Goal: Information Seeking & Learning: Learn about a topic

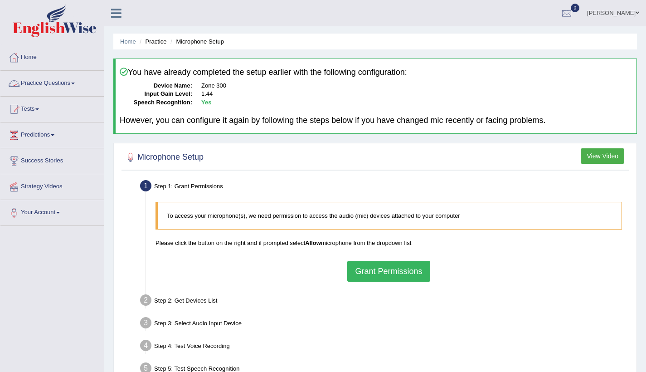
click at [63, 79] on link "Practice Questions" at bounding box center [51, 82] width 103 height 23
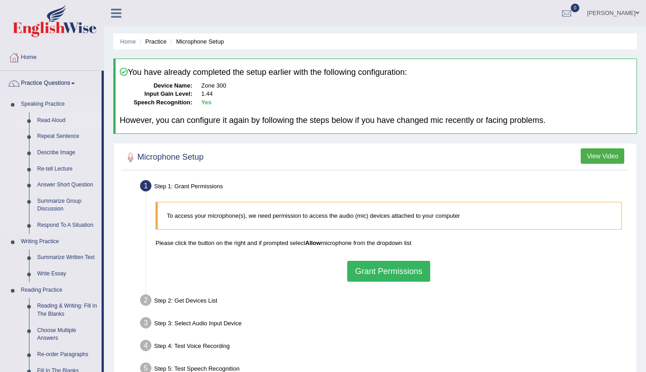
click at [50, 120] on link "Read Aloud" at bounding box center [67, 120] width 68 height 16
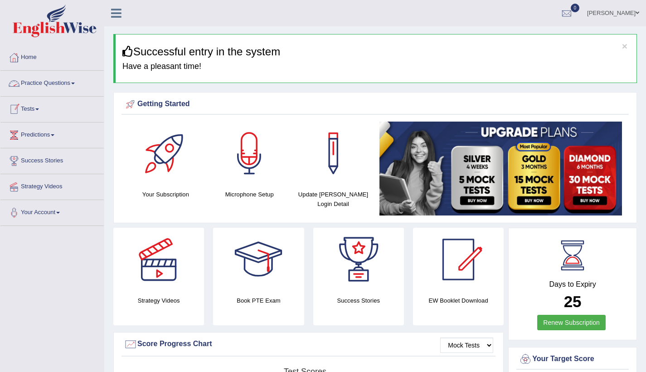
click at [58, 81] on link "Practice Questions" at bounding box center [51, 82] width 103 height 23
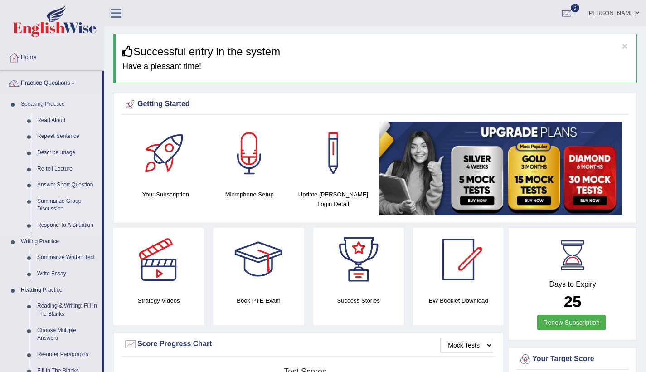
click at [60, 121] on link "Read Aloud" at bounding box center [67, 120] width 68 height 16
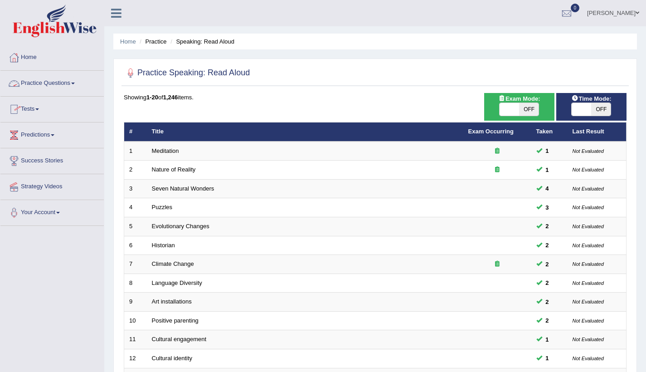
click at [66, 82] on link "Practice Questions" at bounding box center [51, 82] width 103 height 23
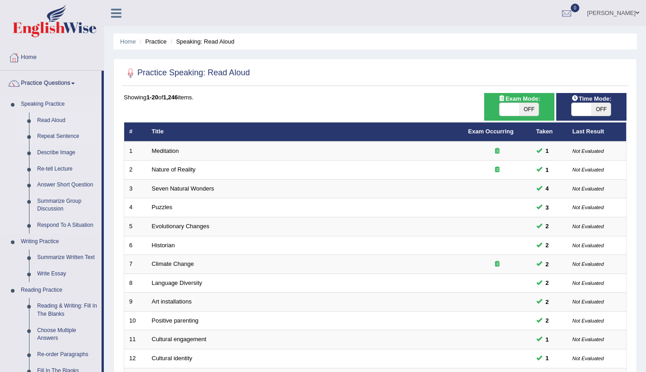
click at [59, 135] on link "Repeat Sentence" at bounding box center [67, 136] width 68 height 16
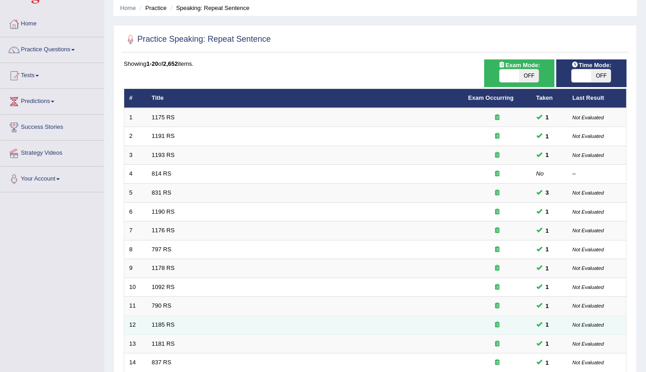
scroll to position [16, 0]
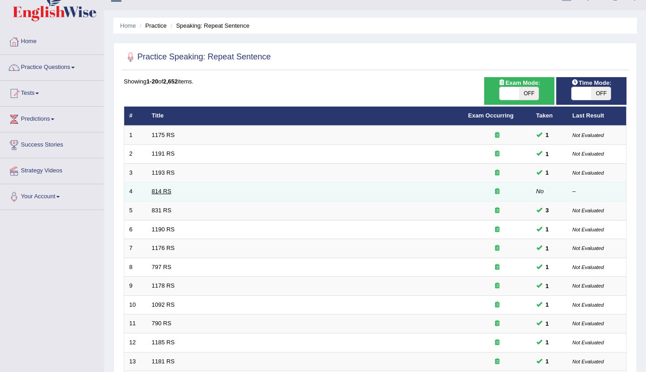
click at [171, 191] on link "814 RS" at bounding box center [161, 191] width 19 height 7
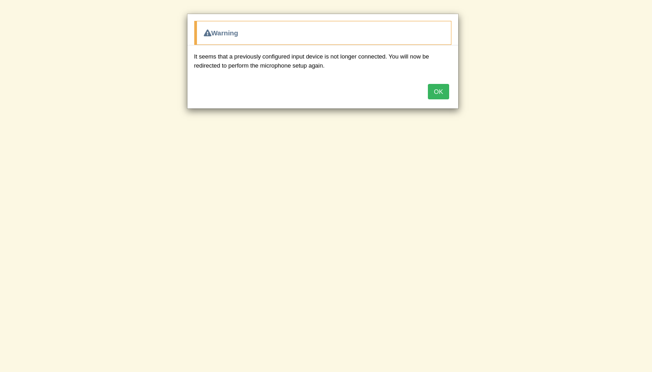
click at [441, 93] on button "OK" at bounding box center [438, 91] width 21 height 15
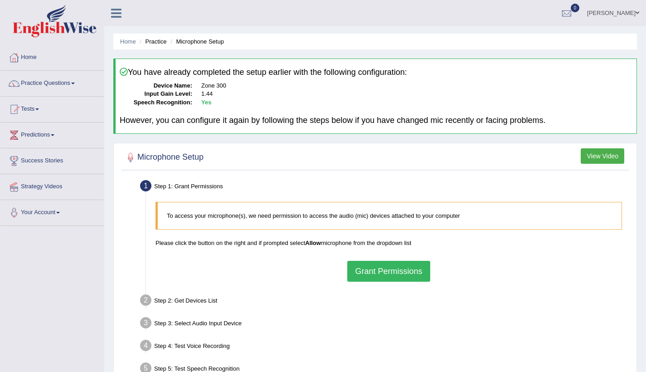
click at [386, 270] on button "Grant Permissions" at bounding box center [388, 271] width 82 height 21
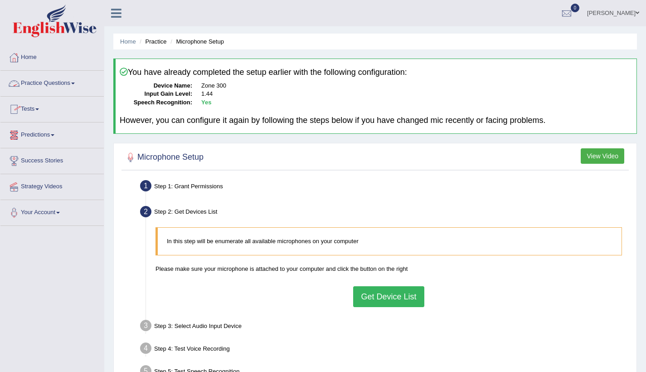
click at [72, 83] on link "Practice Questions" at bounding box center [51, 82] width 103 height 23
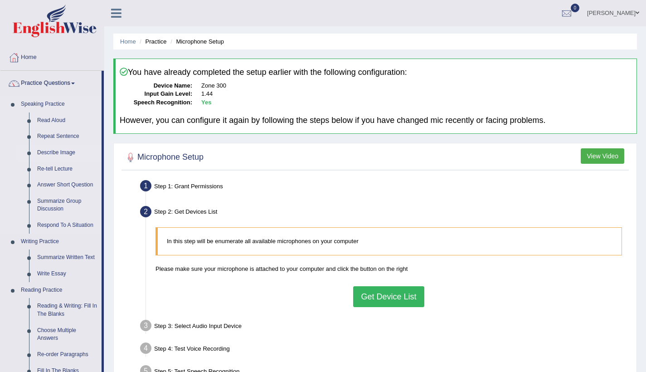
click at [63, 153] on link "Describe Image" at bounding box center [67, 153] width 68 height 16
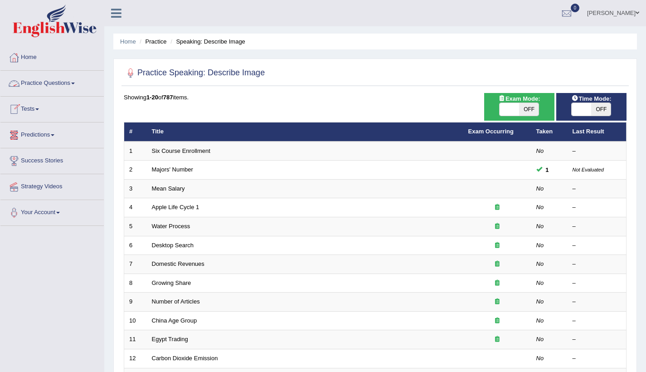
click at [81, 84] on link "Practice Questions" at bounding box center [51, 82] width 103 height 23
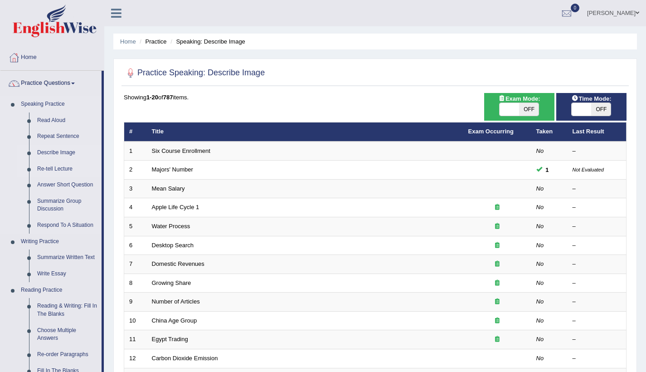
click at [57, 169] on link "Re-tell Lecture" at bounding box center [67, 169] width 68 height 16
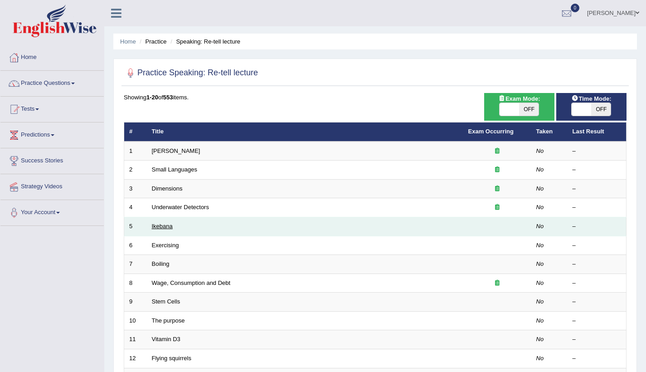
click at [164, 226] on link "Ikebana" at bounding box center [162, 225] width 21 height 7
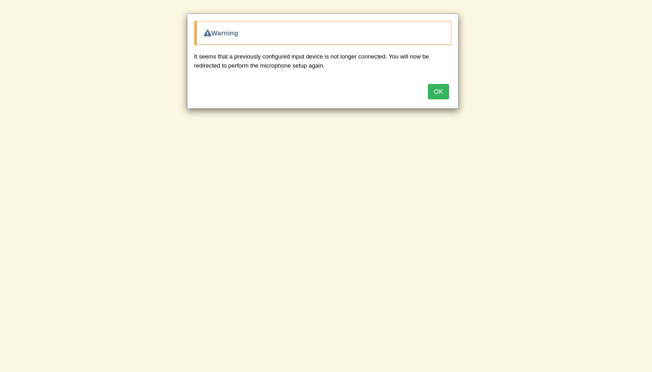
click at [439, 91] on button "OK" at bounding box center [438, 91] width 21 height 15
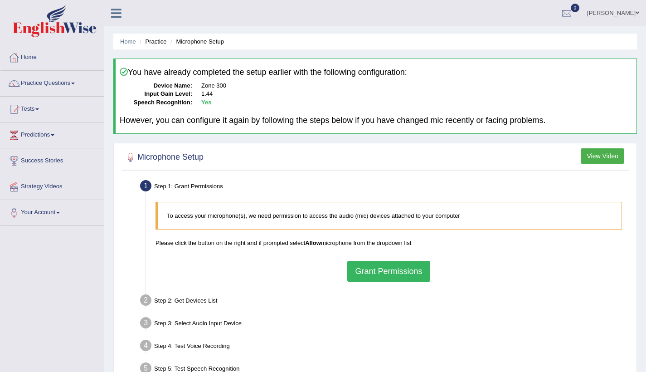
click at [381, 270] on button "Grant Permissions" at bounding box center [388, 271] width 82 height 21
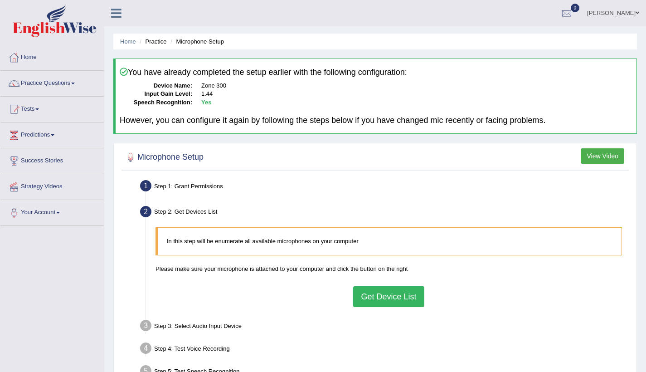
click at [392, 299] on button "Get Device List" at bounding box center [388, 296] width 71 height 21
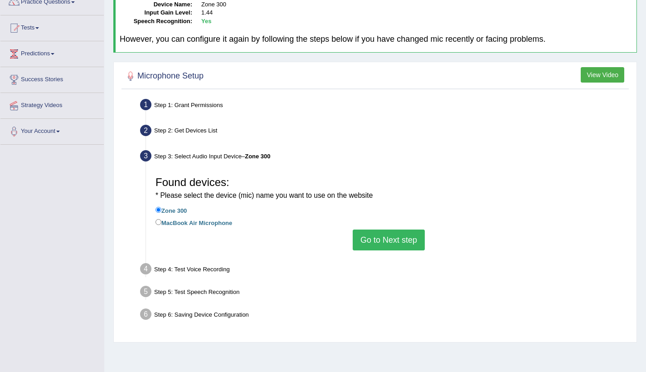
scroll to position [84, 0]
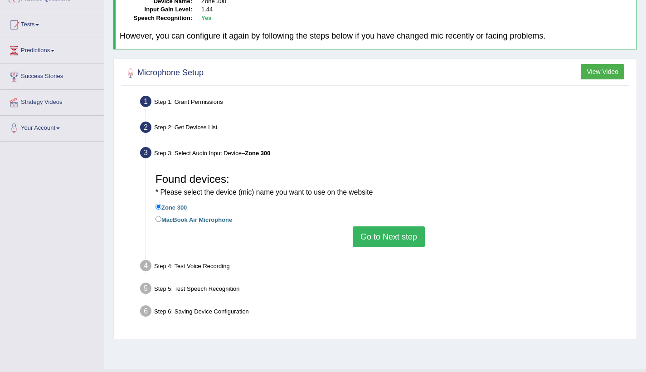
click at [401, 232] on button "Go to Next step" at bounding box center [389, 236] width 72 height 21
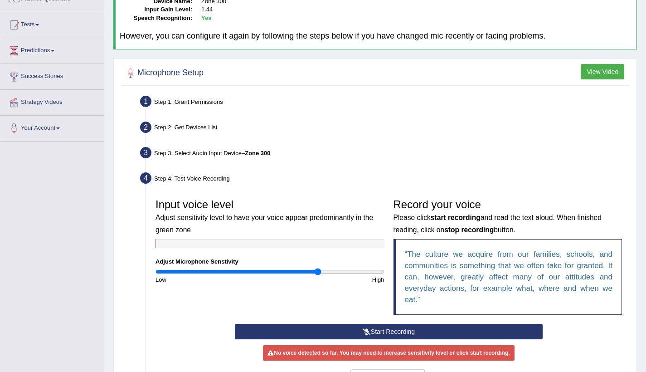
click at [391, 330] on button "Start Recording" at bounding box center [389, 331] width 308 height 15
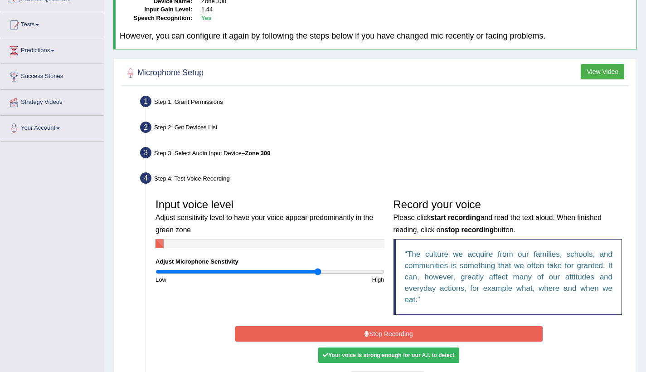
click at [391, 330] on button "Stop Recording" at bounding box center [389, 333] width 308 height 15
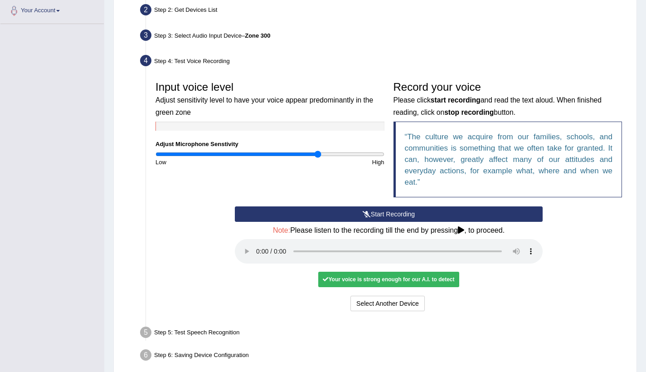
scroll to position [215, 0]
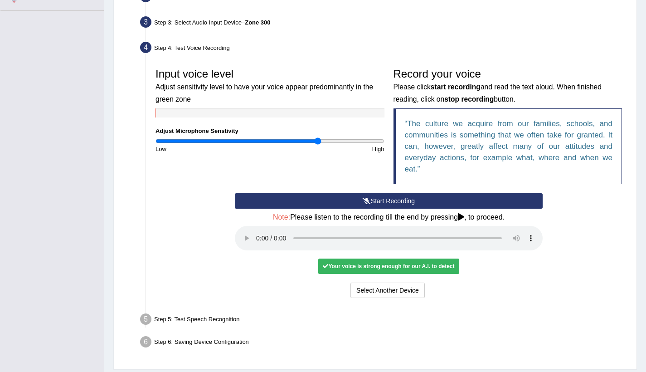
click at [256, 230] on audio at bounding box center [389, 238] width 308 height 24
click at [415, 284] on button "Voice is ok. Go to Next step" at bounding box center [426, 289] width 90 height 15
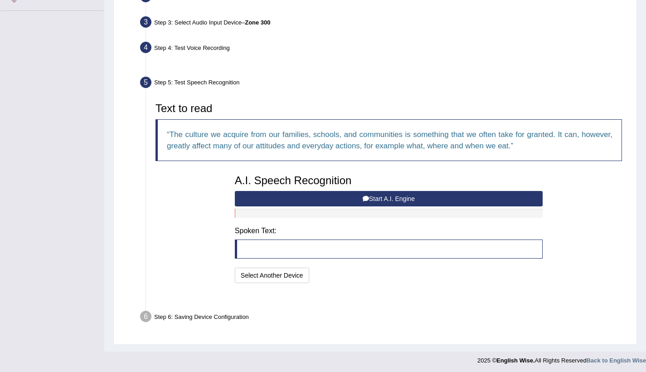
scroll to position [193, 0]
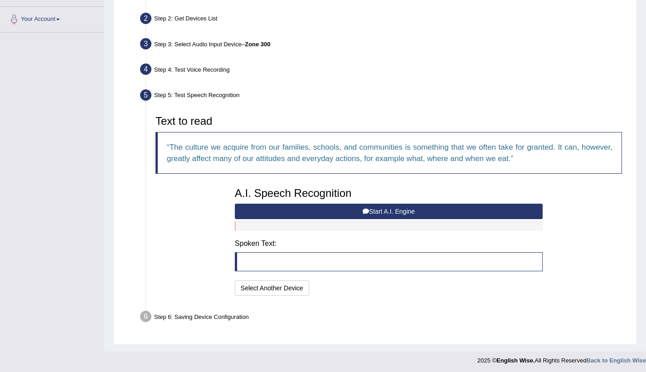
click at [387, 211] on button "Start A.I. Engine" at bounding box center [389, 210] width 308 height 15
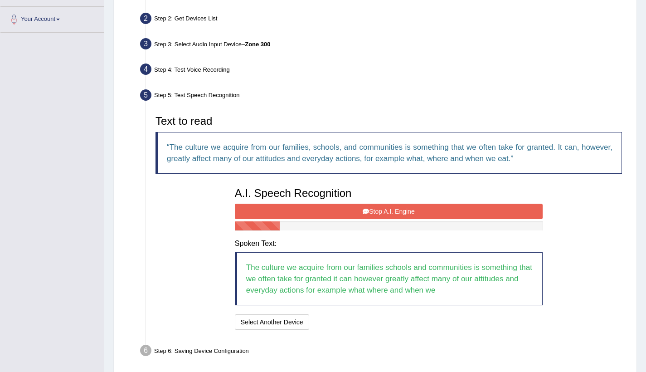
click at [387, 211] on button "Stop A.I. Engine" at bounding box center [389, 210] width 308 height 15
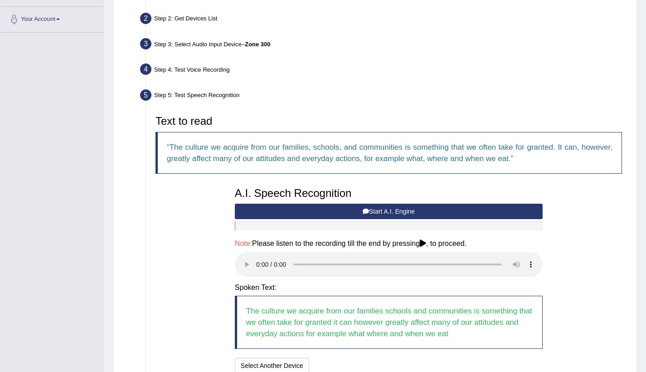
click at [258, 261] on audio at bounding box center [389, 264] width 308 height 24
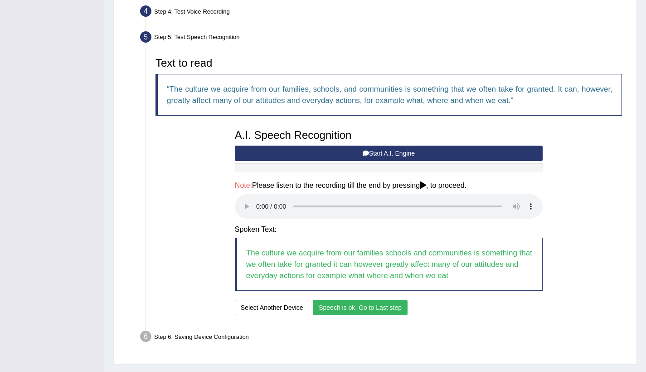
scroll to position [251, 0]
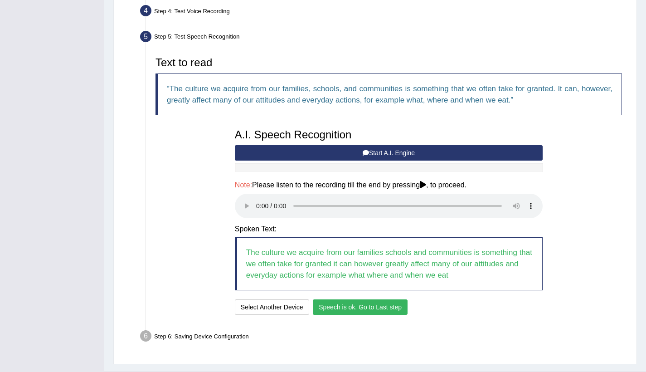
click at [394, 299] on button "Speech is ok. Go to Last step" at bounding box center [360, 306] width 95 height 15
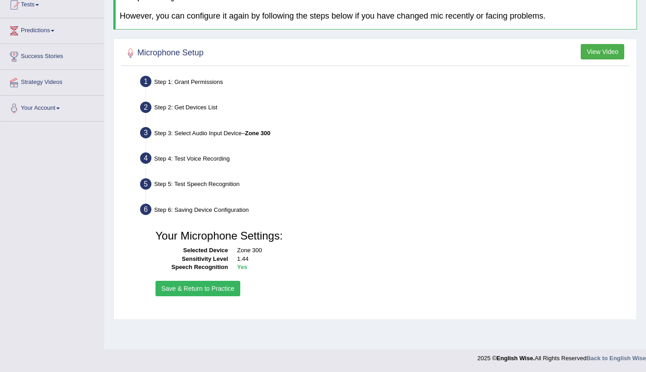
scroll to position [104, 0]
click at [221, 288] on button "Save & Return to Practice" at bounding box center [197, 287] width 85 height 15
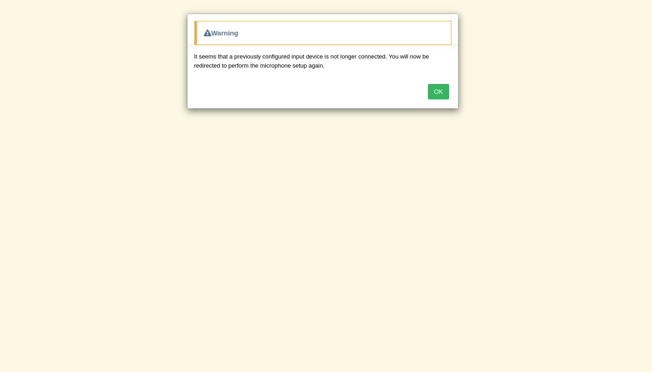
click at [437, 92] on button "OK" at bounding box center [438, 91] width 21 height 15
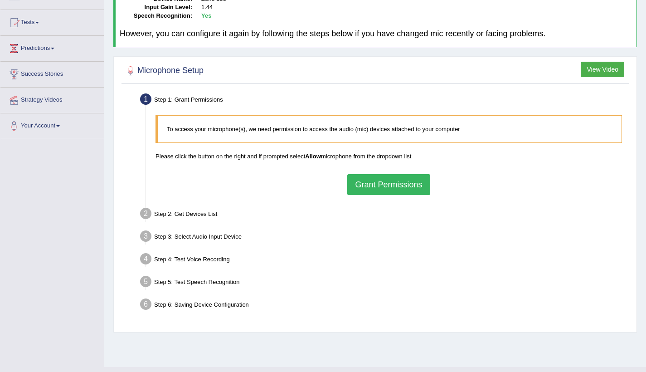
scroll to position [92, 0]
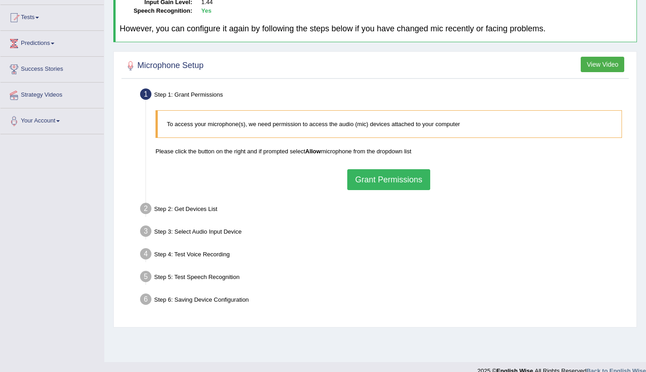
click at [369, 181] on button "Grant Permissions" at bounding box center [388, 179] width 82 height 21
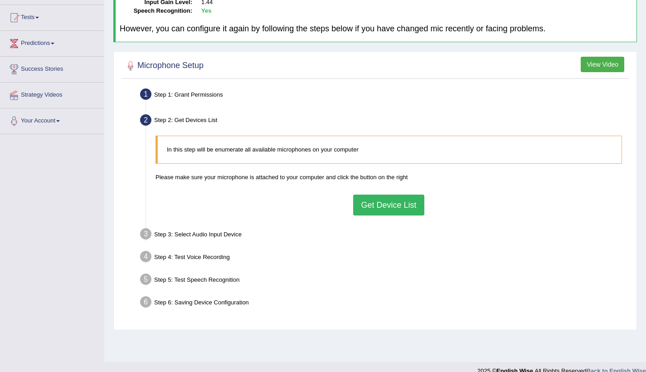
click at [380, 198] on button "Get Device List" at bounding box center [388, 204] width 71 height 21
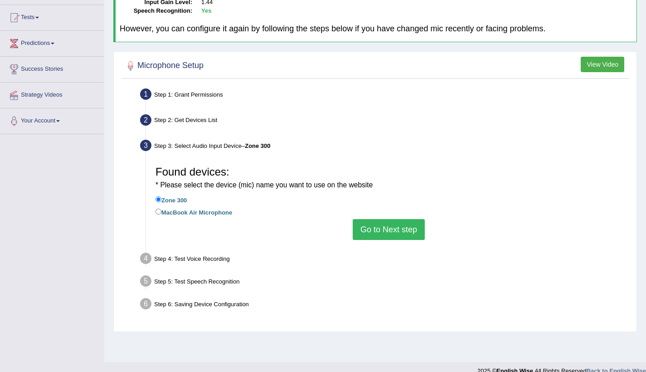
click at [381, 222] on button "Go to Next step" at bounding box center [389, 229] width 72 height 21
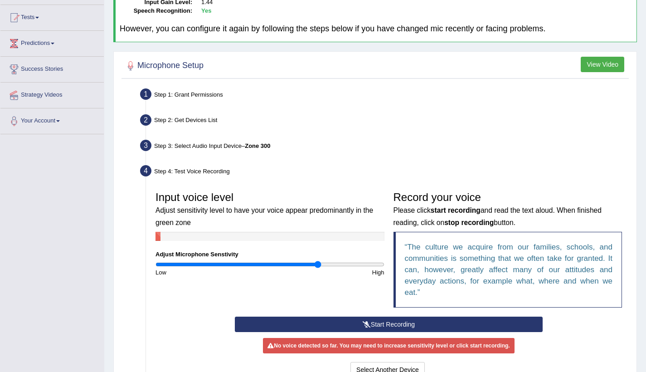
click at [386, 322] on button "Start Recording" at bounding box center [389, 323] width 308 height 15
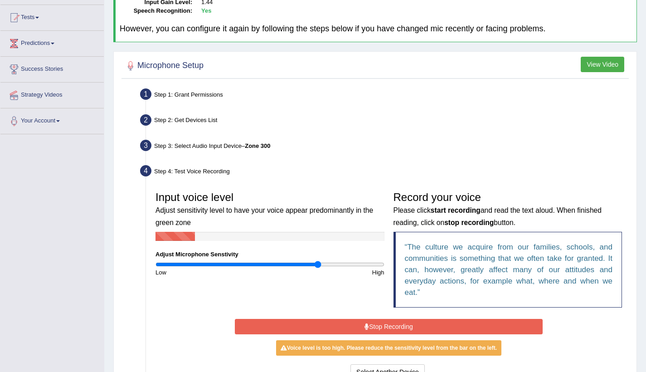
click at [386, 323] on button "Stop Recording" at bounding box center [389, 326] width 308 height 15
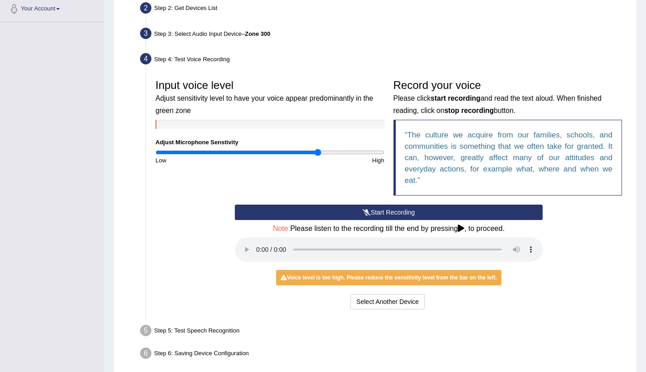
scroll to position [207, 0]
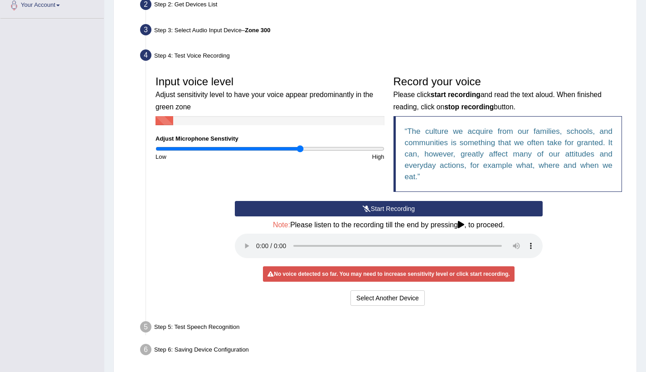
type input "1.28"
click at [301, 148] on input "range" at bounding box center [269, 148] width 229 height 7
click at [364, 205] on icon at bounding box center [366, 208] width 8 height 6
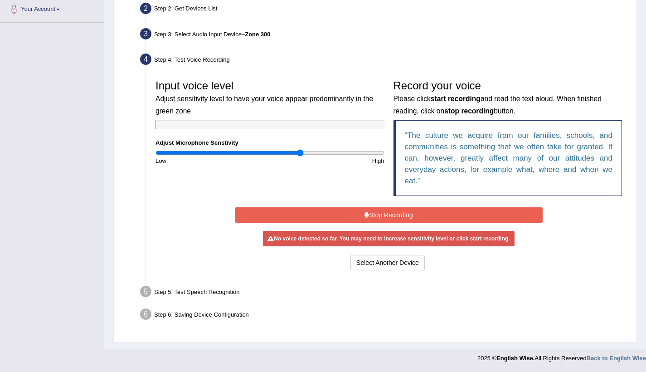
scroll to position [198, 0]
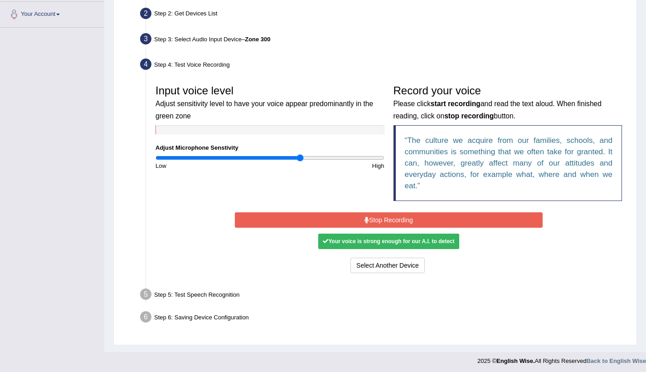
click at [372, 220] on button "Stop Recording" at bounding box center [389, 219] width 308 height 15
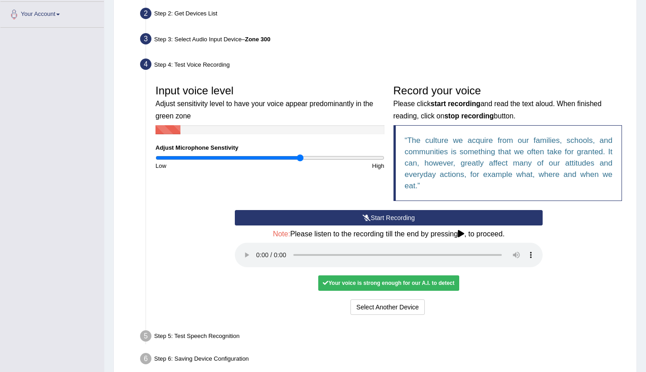
click at [255, 249] on audio at bounding box center [389, 254] width 308 height 24
click at [405, 299] on button "Voice is ok. Go to Next step" at bounding box center [426, 306] width 90 height 15
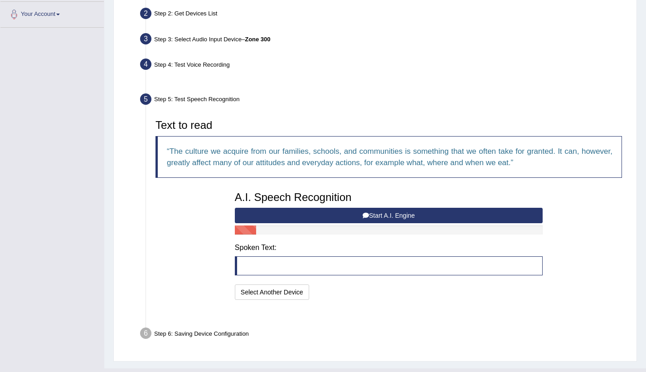
scroll to position [193, 0]
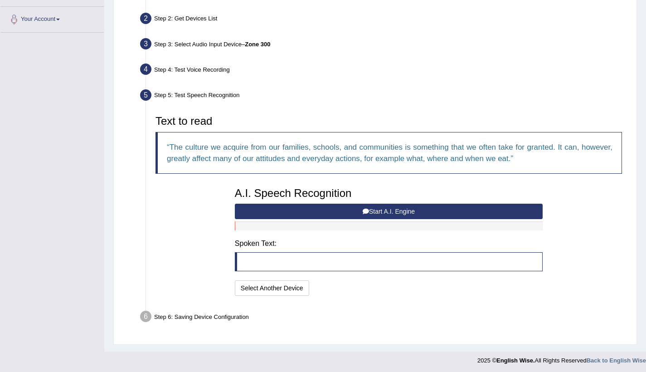
click at [362, 210] on icon at bounding box center [365, 211] width 6 height 6
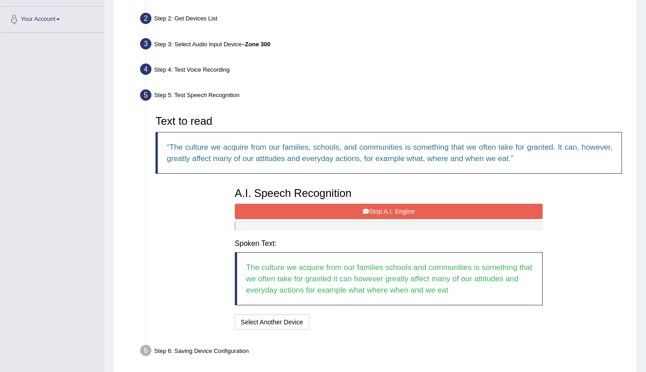
click at [362, 210] on icon at bounding box center [365, 211] width 6 height 6
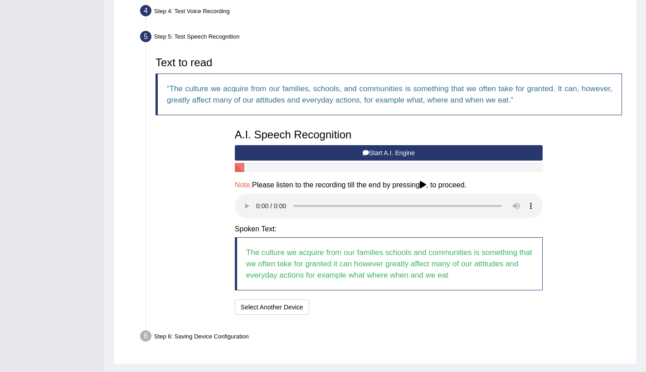
scroll to position [261, 0]
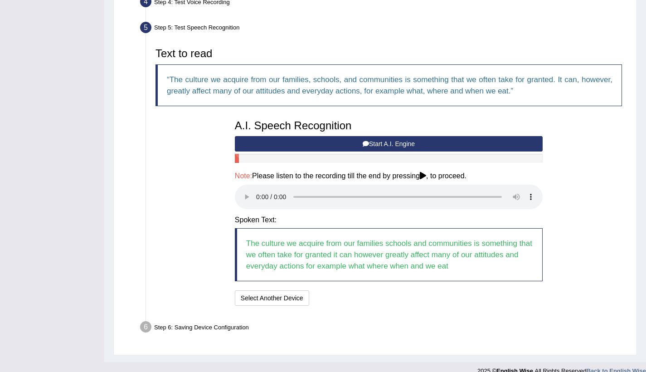
click at [254, 189] on audio at bounding box center [389, 196] width 308 height 24
click at [258, 189] on audio at bounding box center [389, 196] width 308 height 24
click at [338, 290] on button "Speech is ok. Go to Last step" at bounding box center [360, 297] width 95 height 15
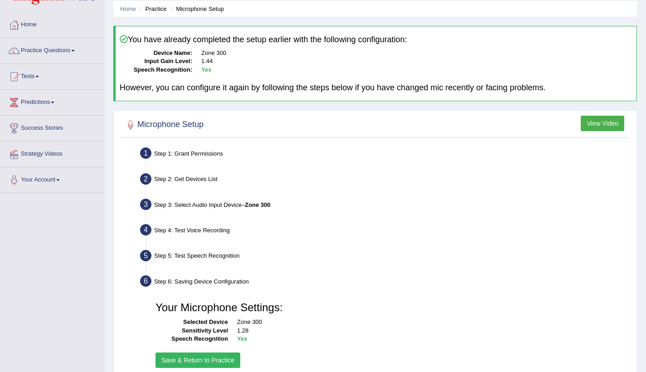
scroll to position [31, 0]
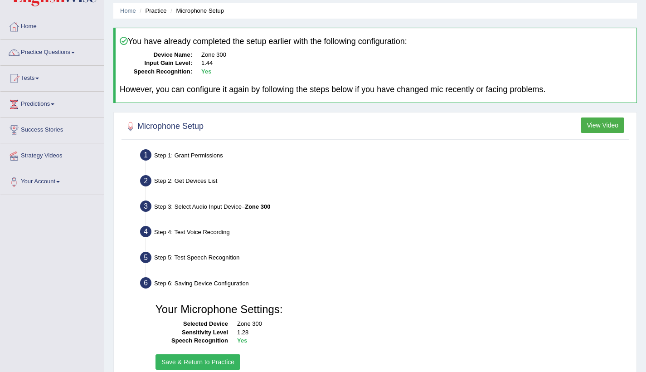
click at [179, 359] on button "Save & Return to Practice" at bounding box center [197, 361] width 85 height 15
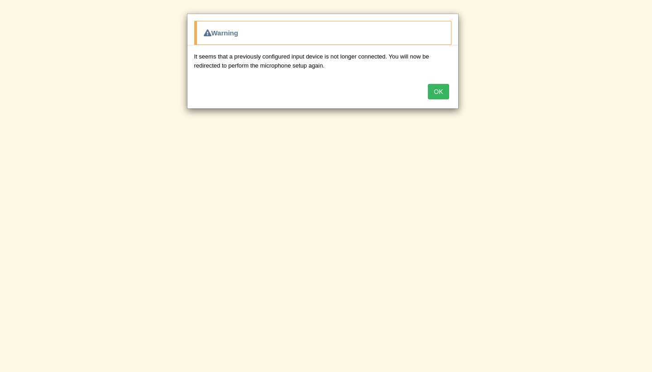
click at [439, 94] on button "OK" at bounding box center [438, 91] width 21 height 15
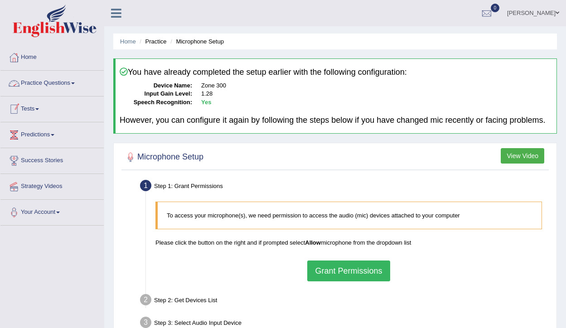
click at [73, 83] on link "Practice Questions" at bounding box center [51, 82] width 103 height 23
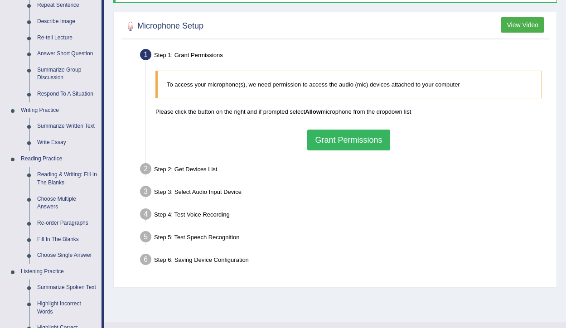
scroll to position [167, 0]
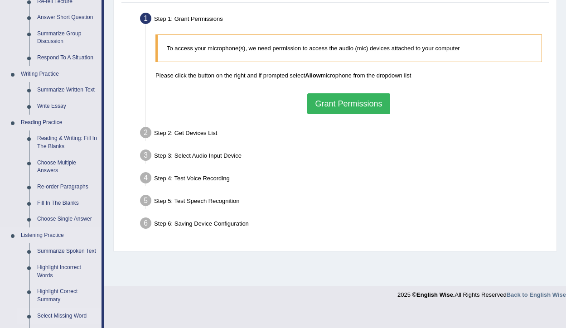
click at [65, 314] on link "Select Missing Word" at bounding box center [67, 316] width 68 height 16
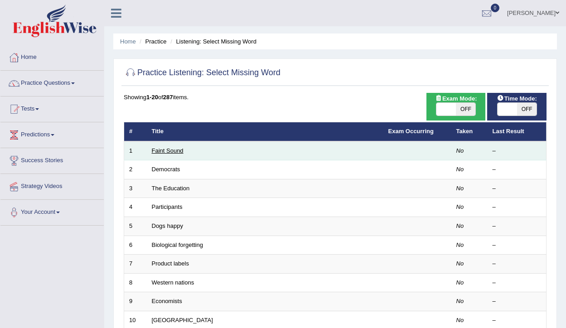
click at [180, 152] on link "Faint Sound" at bounding box center [168, 150] width 32 height 7
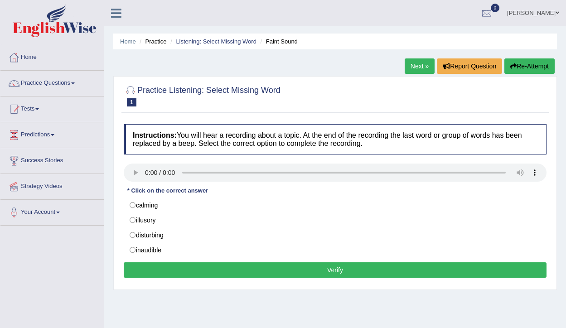
click at [147, 173] on audio at bounding box center [335, 173] width 423 height 18
click at [147, 172] on audio at bounding box center [335, 173] width 423 height 18
click at [74, 82] on link "Practice Questions" at bounding box center [51, 82] width 103 height 23
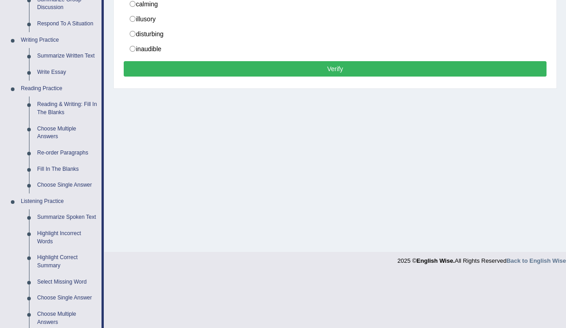
scroll to position [142, 0]
